Goal: Find specific page/section: Find specific page/section

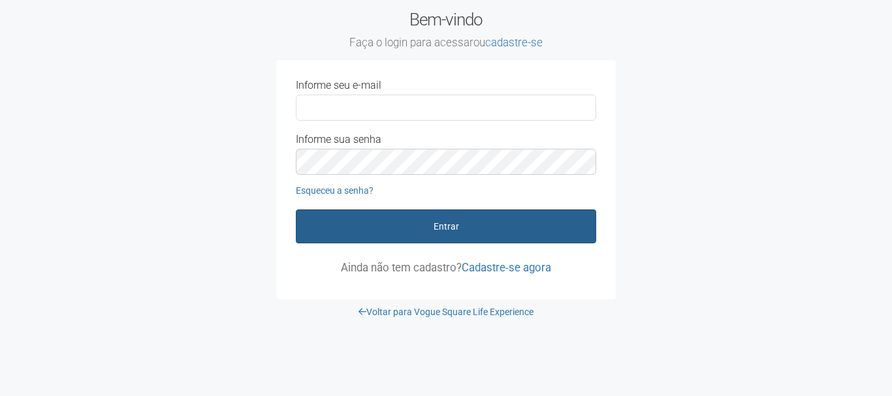
type input "**********"
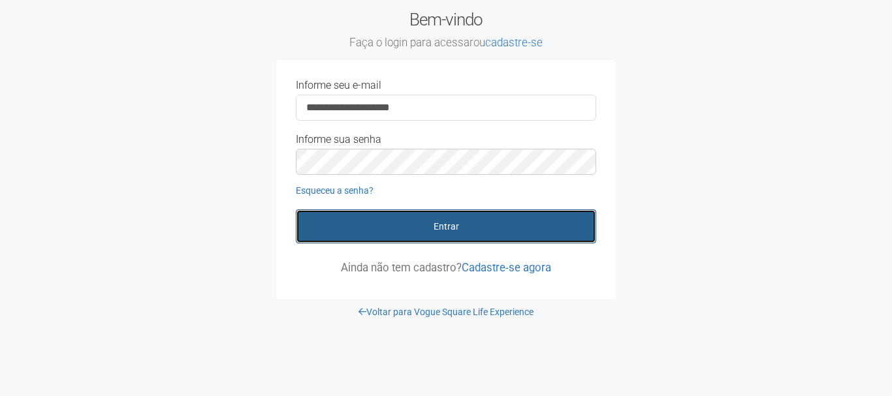
click at [354, 227] on button "Entrar" at bounding box center [446, 227] width 300 height 34
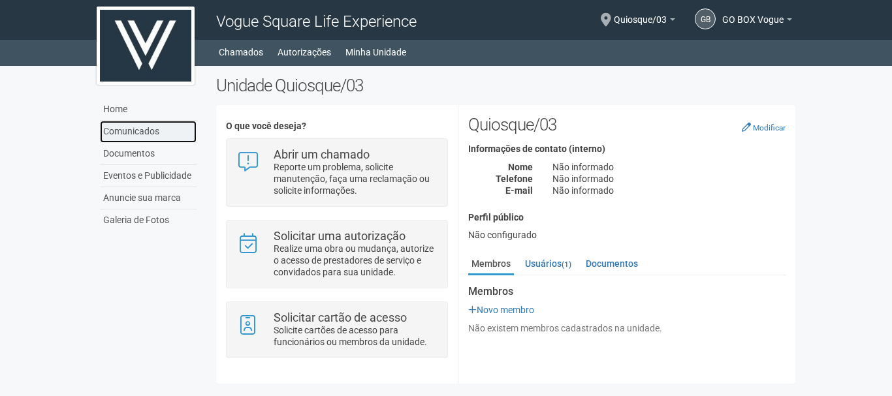
click at [164, 131] on link "Comunicados" at bounding box center [148, 132] width 97 height 22
